Goal: Task Accomplishment & Management: Manage account settings

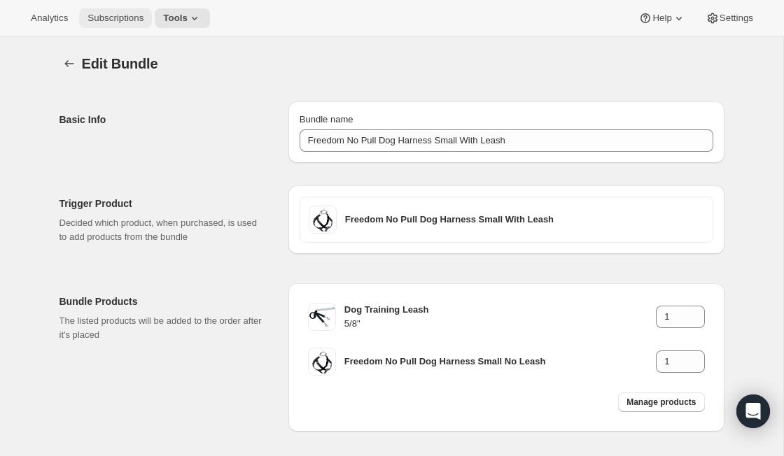
click at [120, 11] on button "Subscriptions" at bounding box center [115, 18] width 73 height 20
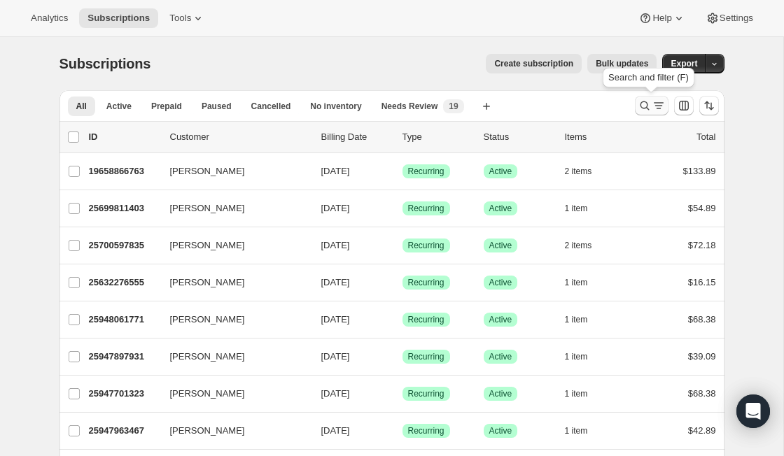
click at [648, 107] on icon "Search and filter results" at bounding box center [645, 106] width 14 height 14
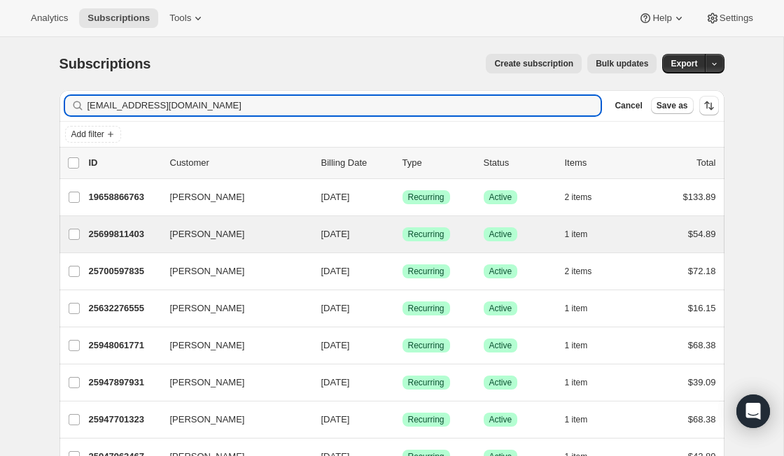
type input "herkin1@gmail.com"
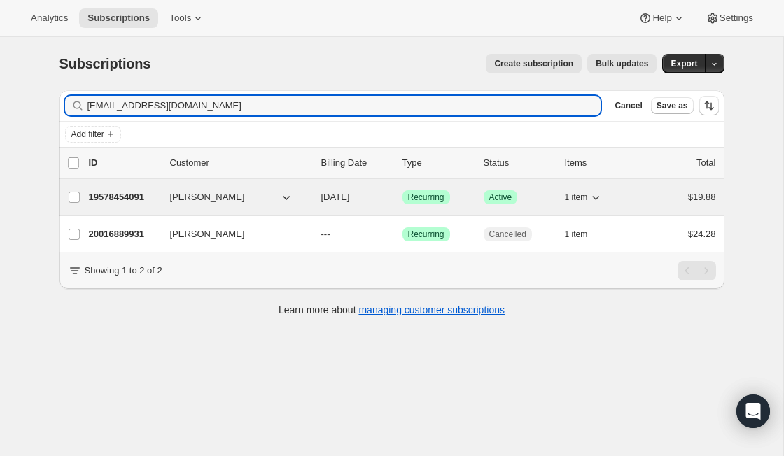
click at [114, 195] on p "19578454091" at bounding box center [124, 197] width 70 height 14
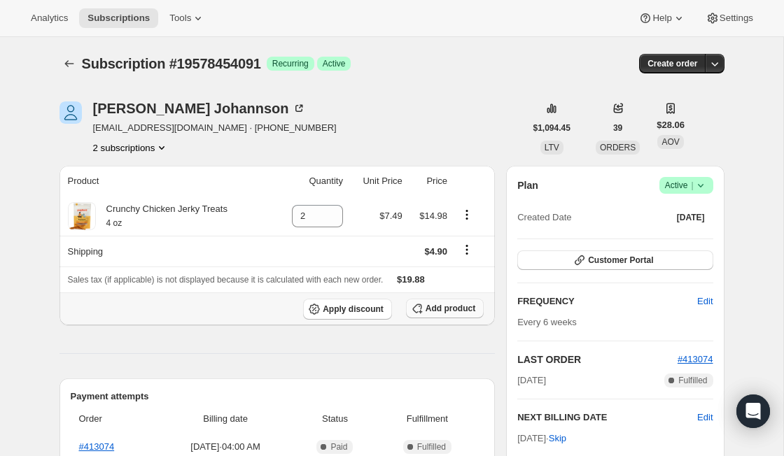
click at [449, 309] on span "Add product" at bounding box center [451, 308] width 50 height 11
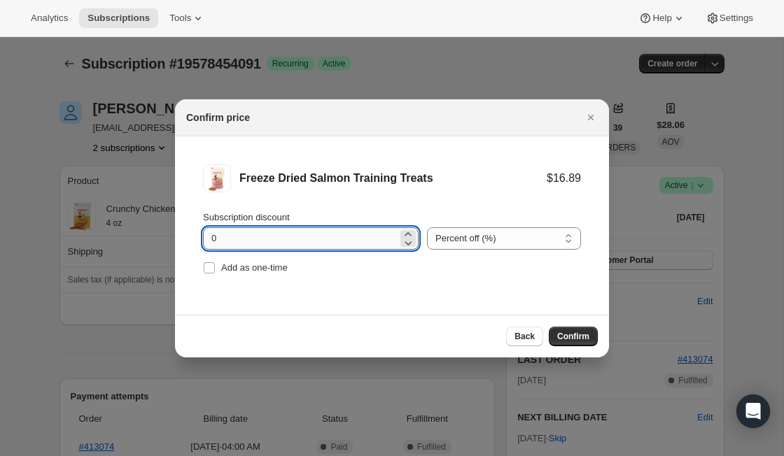
click at [253, 249] on input "0" at bounding box center [300, 239] width 195 height 22
type input "0"
type input "10"
click at [577, 343] on button "Confirm" at bounding box center [573, 337] width 49 height 20
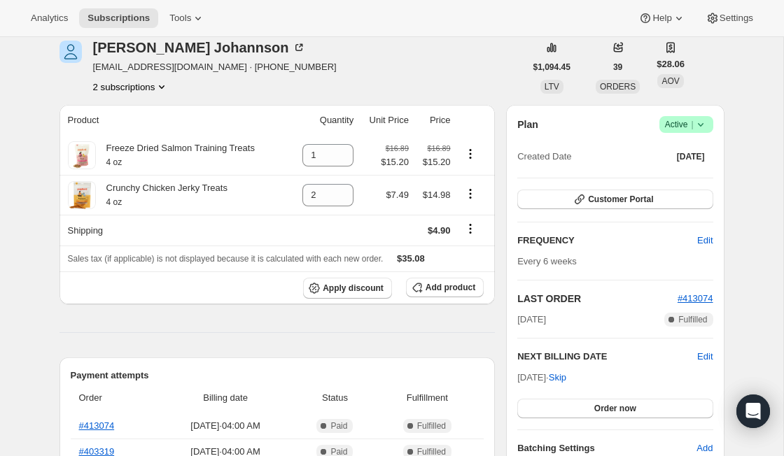
scroll to position [77, 0]
